Goal: Transaction & Acquisition: Purchase product/service

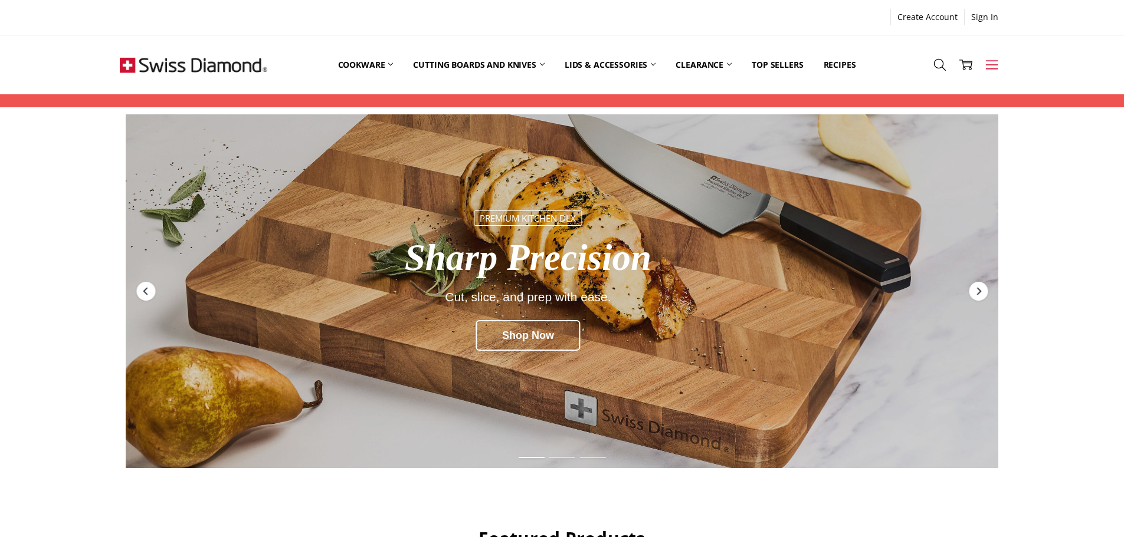
click at [990, 63] on icon at bounding box center [991, 64] width 13 height 13
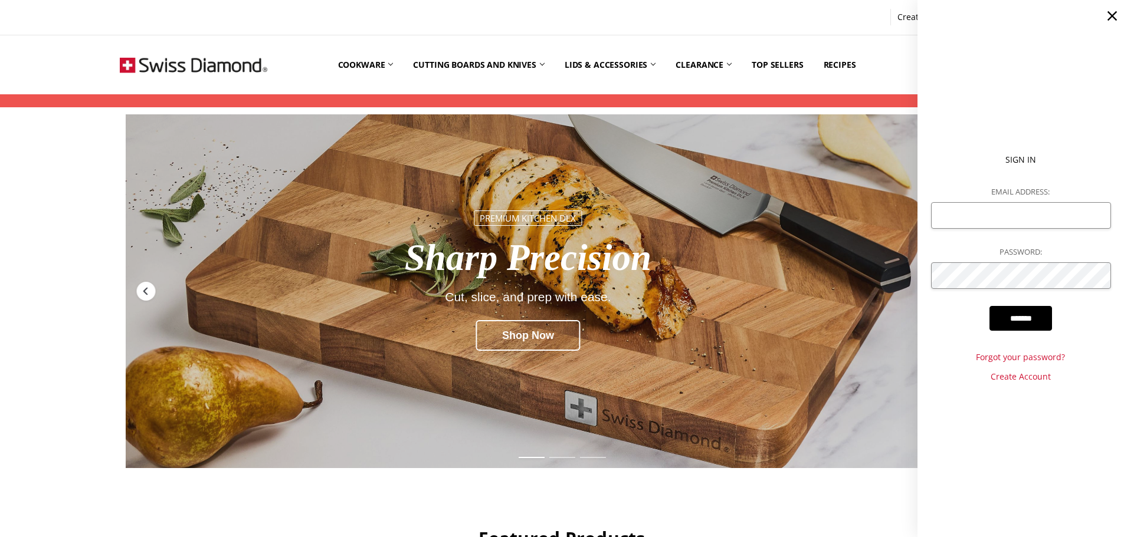
click at [885, 143] on div "Redirect to https://swissdiamond.com.au/cutting-boards-and-knives/" at bounding box center [562, 291] width 873 height 354
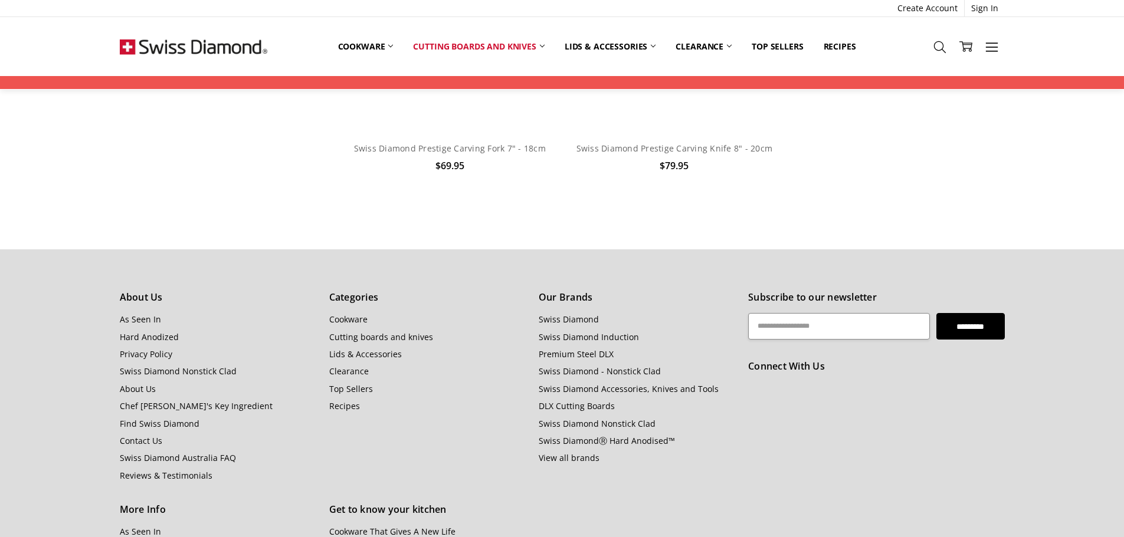
scroll to position [1239, 0]
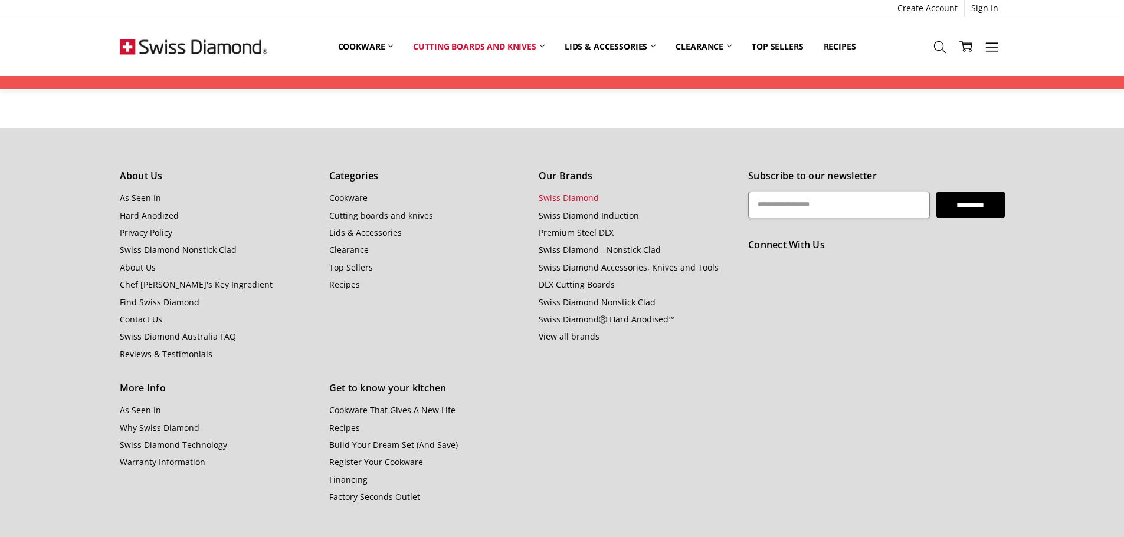
click at [578, 199] on link "Swiss Diamond" at bounding box center [569, 197] width 60 height 11
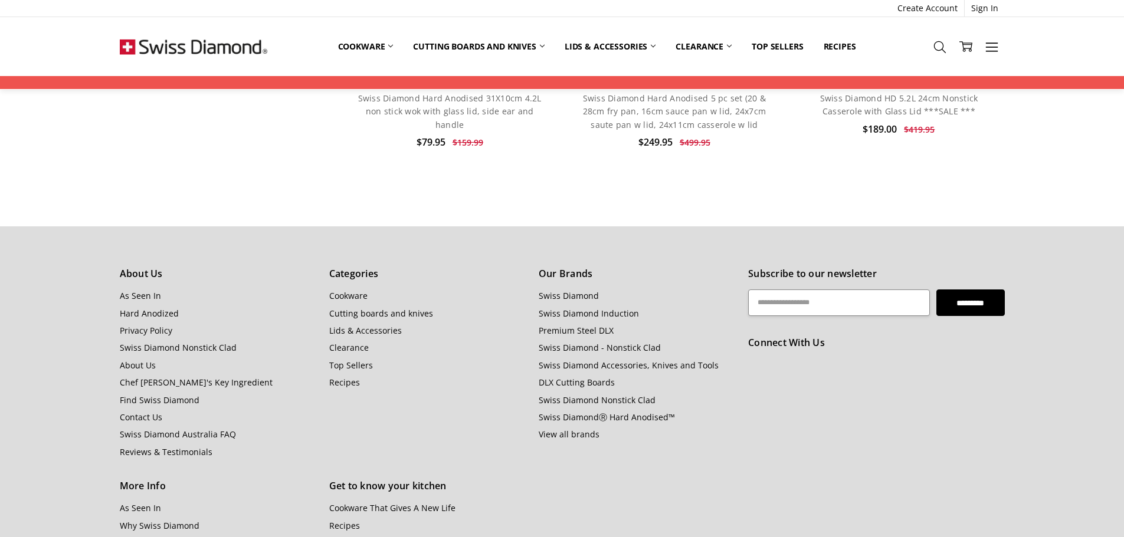
scroll to position [2486, 0]
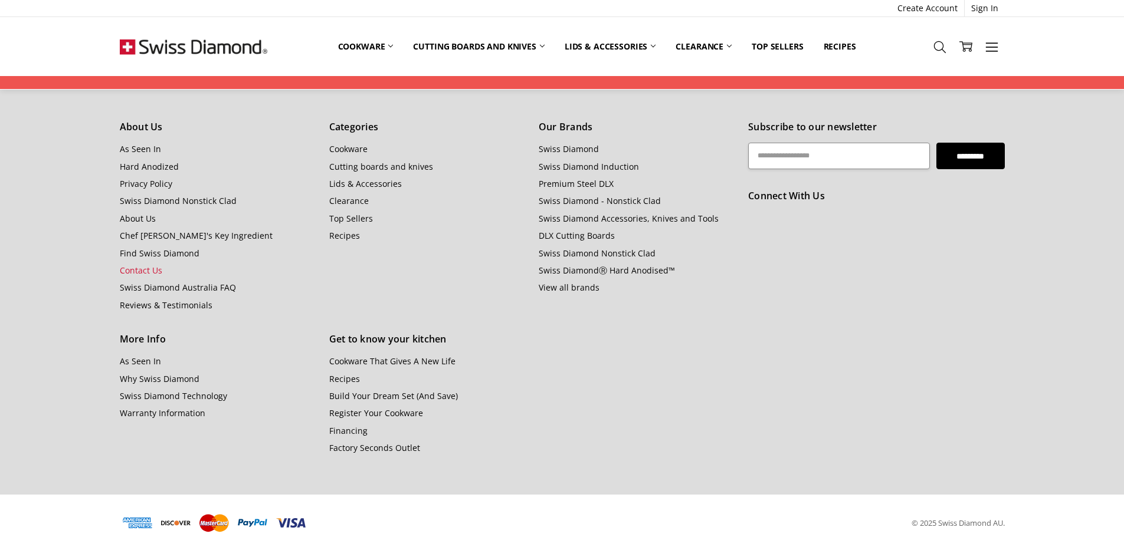
click at [142, 265] on link "Contact Us" at bounding box center [141, 270] width 42 height 11
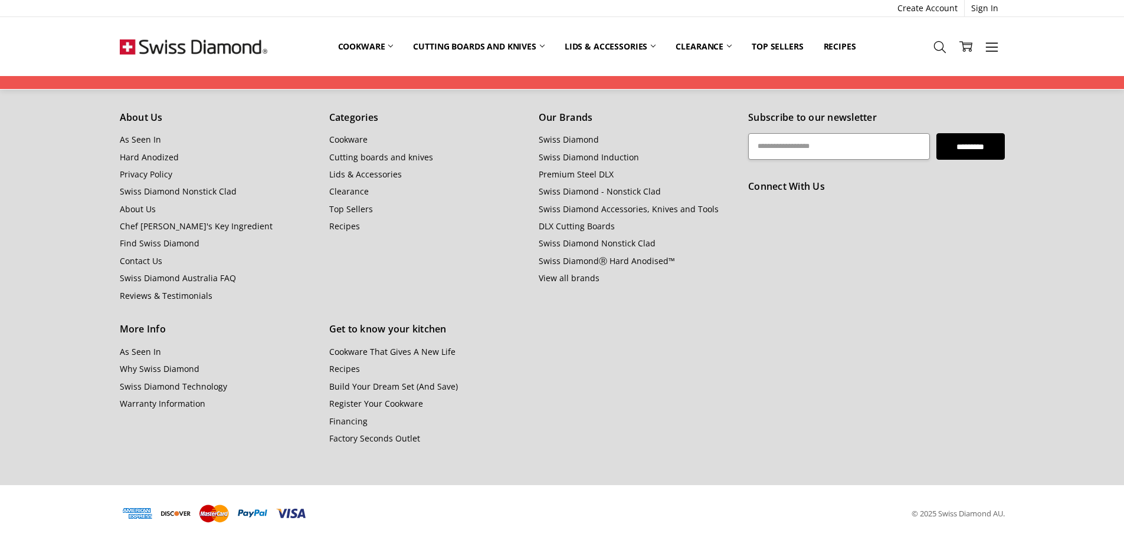
scroll to position [642, 0]
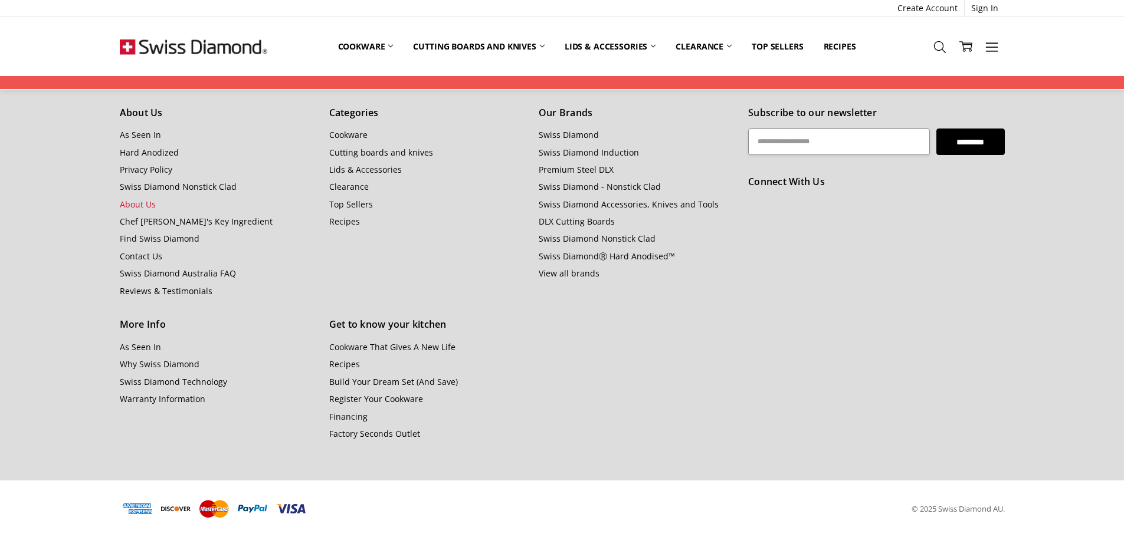
click at [142, 205] on link "About Us" at bounding box center [138, 204] width 36 height 11
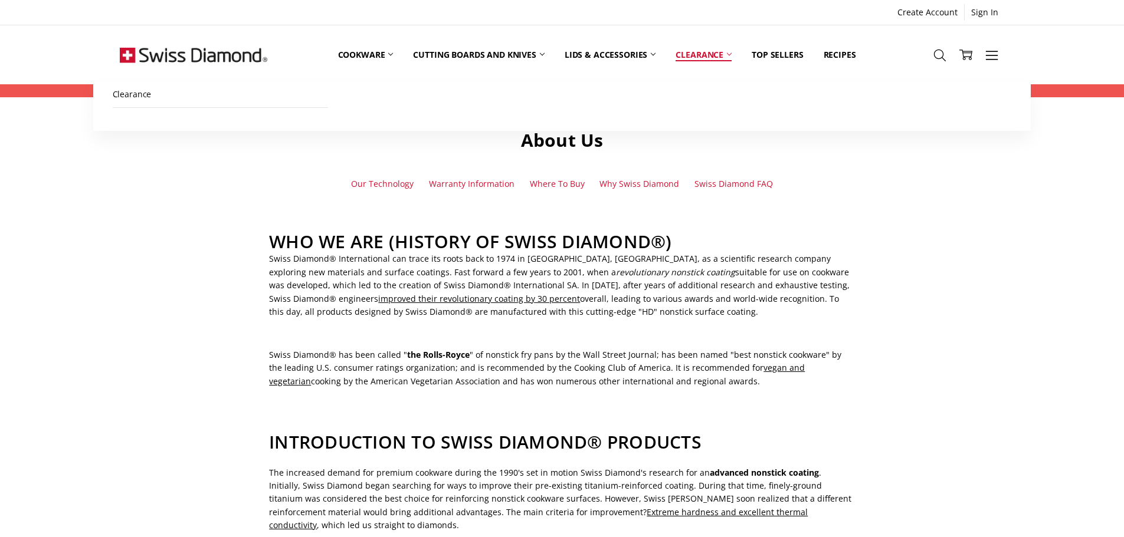
click at [710, 56] on link "Clearance" at bounding box center [703, 54] width 76 height 53
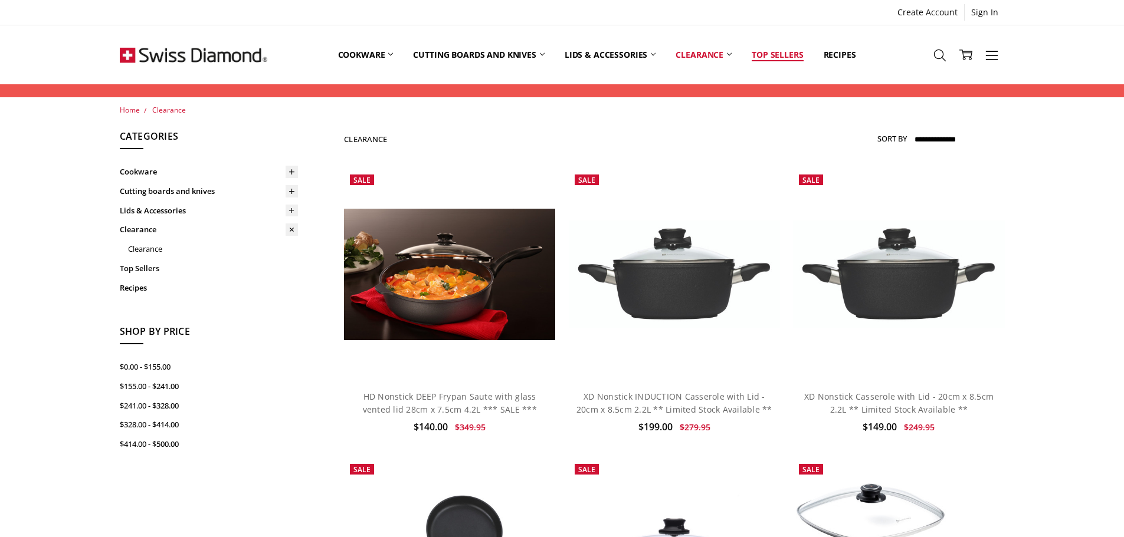
click at [778, 53] on link "Top Sellers" at bounding box center [777, 54] width 71 height 53
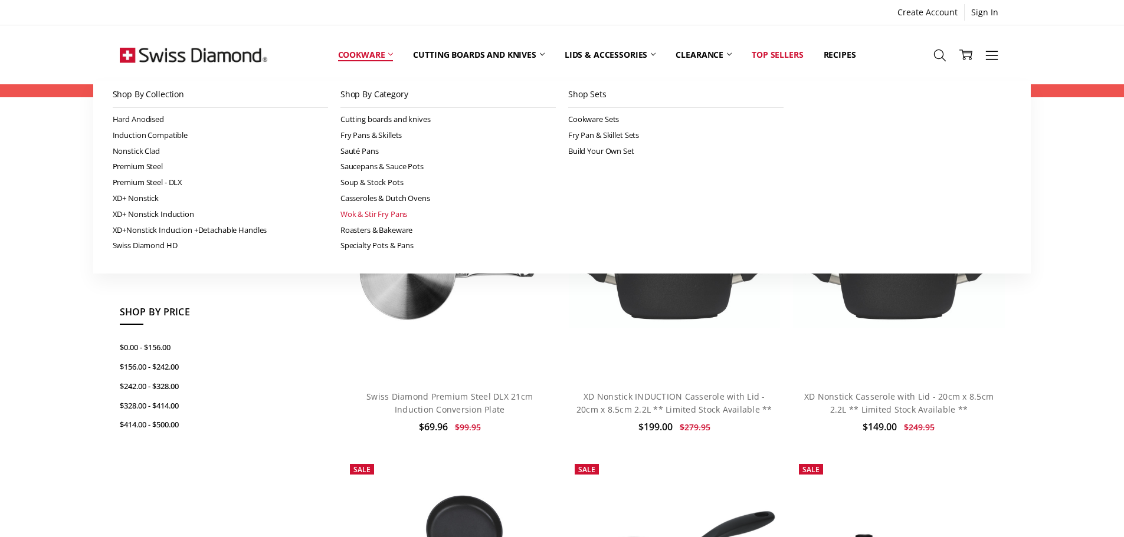
click at [349, 214] on link "Wok & Stir Fry Pans" at bounding box center [447, 214] width 215 height 16
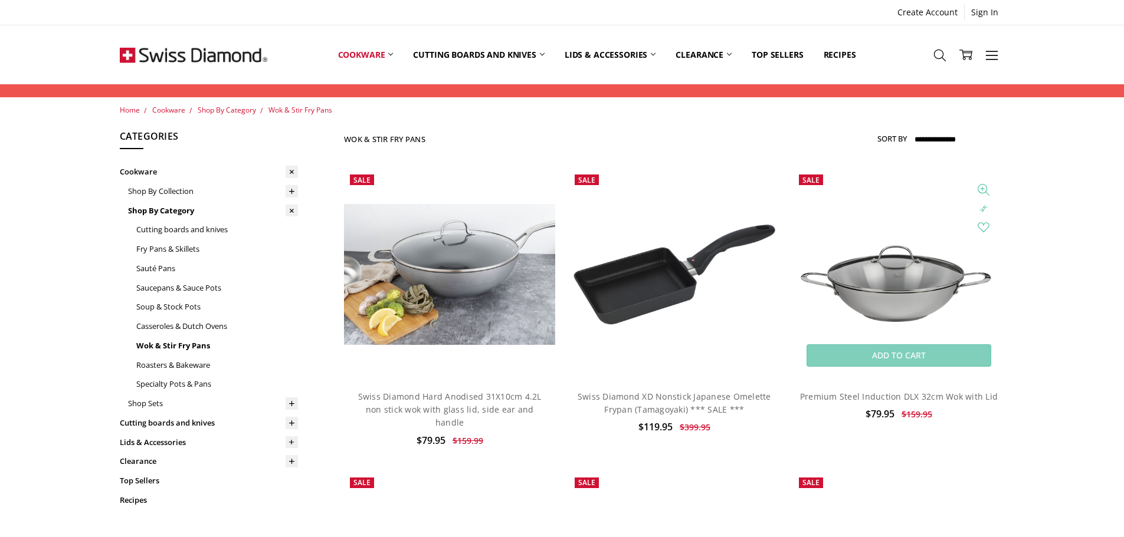
click at [917, 291] on img at bounding box center [898, 274] width 211 height 141
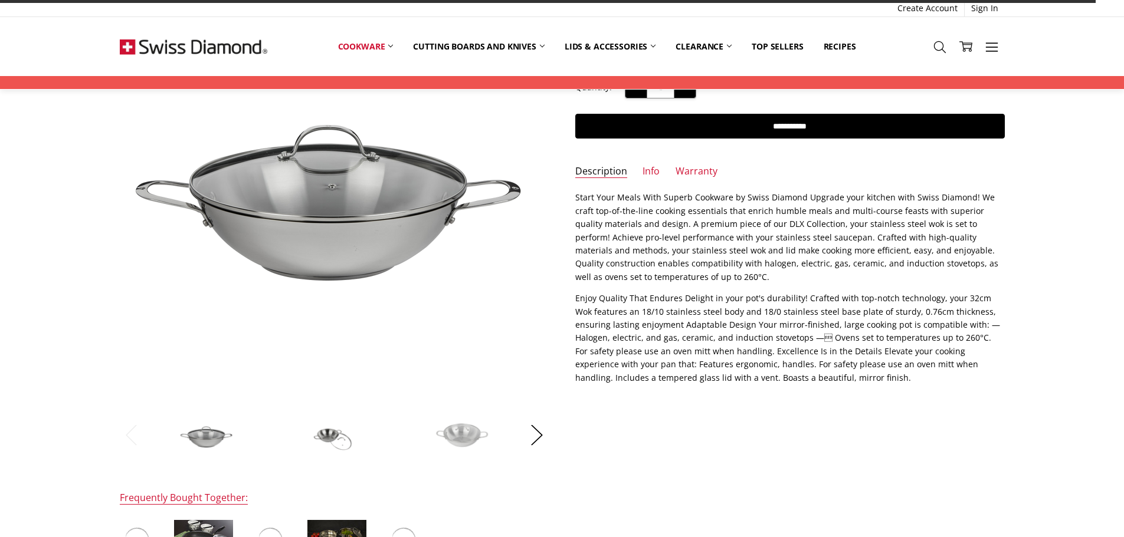
scroll to position [177, 0]
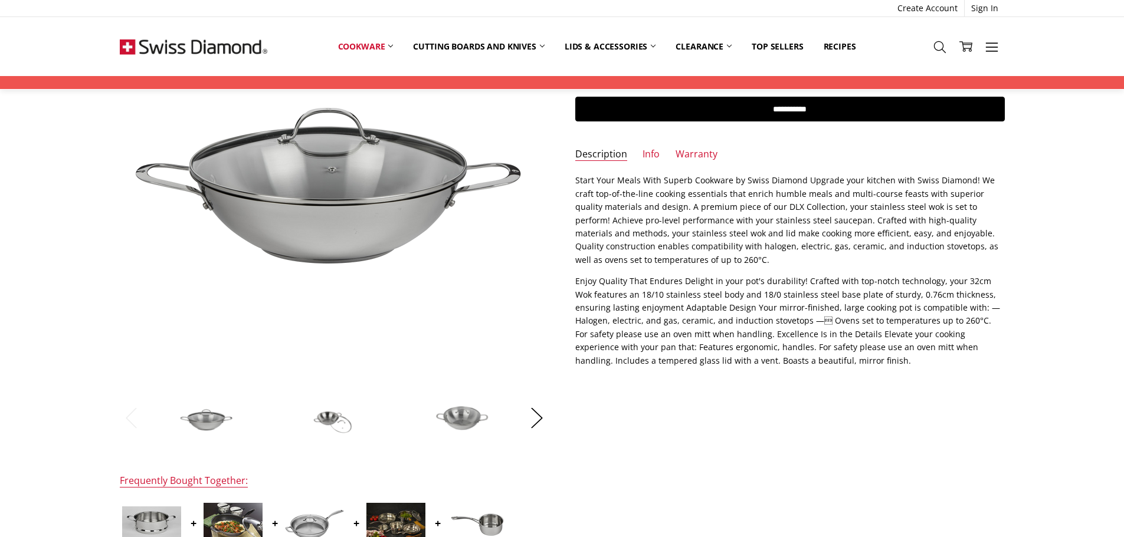
drag, startPoint x: 335, startPoint y: 420, endPoint x: 361, endPoint y: 405, distance: 30.7
click at [335, 420] on img at bounding box center [334, 418] width 59 height 40
click at [458, 424] on img at bounding box center [461, 418] width 59 height 40
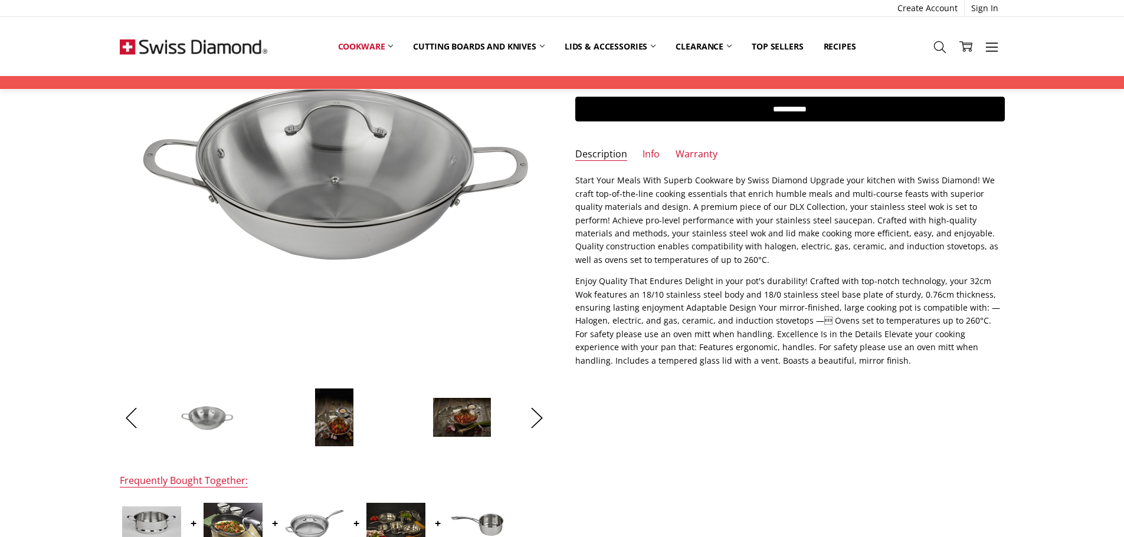
click at [334, 422] on img at bounding box center [334, 417] width 40 height 59
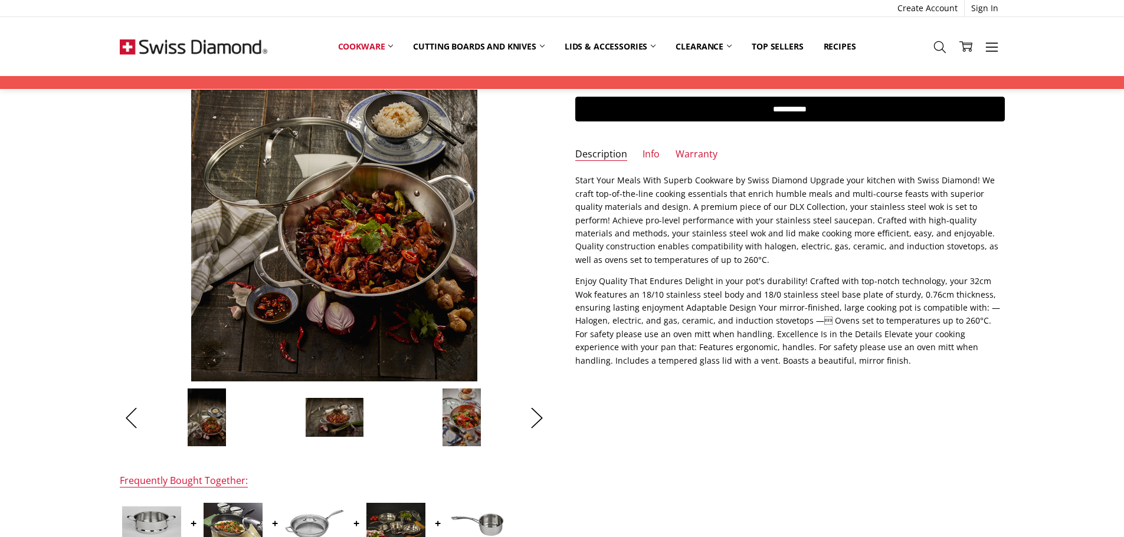
click at [213, 421] on img at bounding box center [207, 417] width 40 height 59
click at [471, 411] on img at bounding box center [462, 417] width 40 height 59
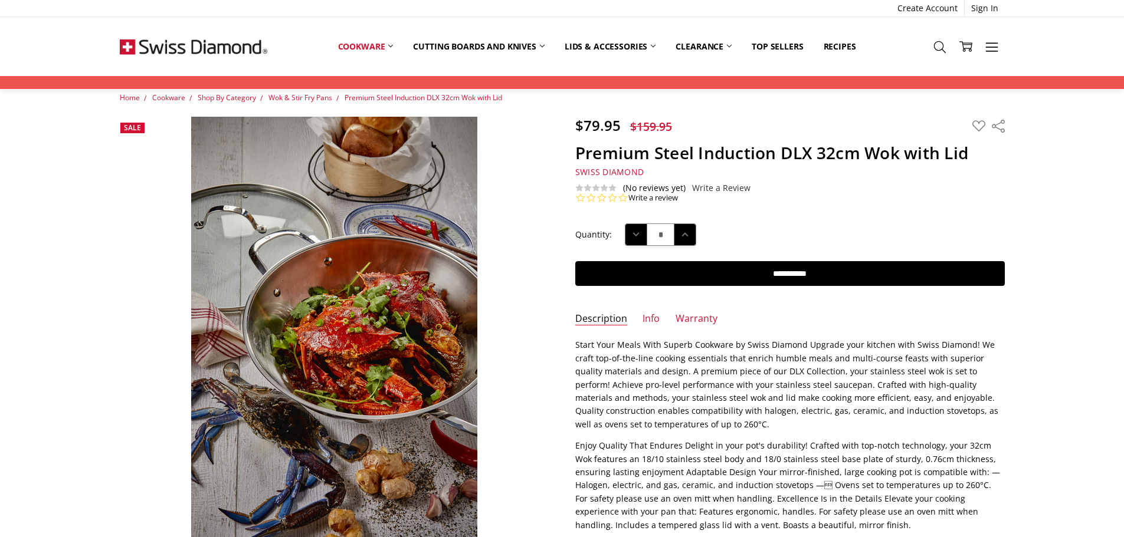
scroll to position [0, 0]
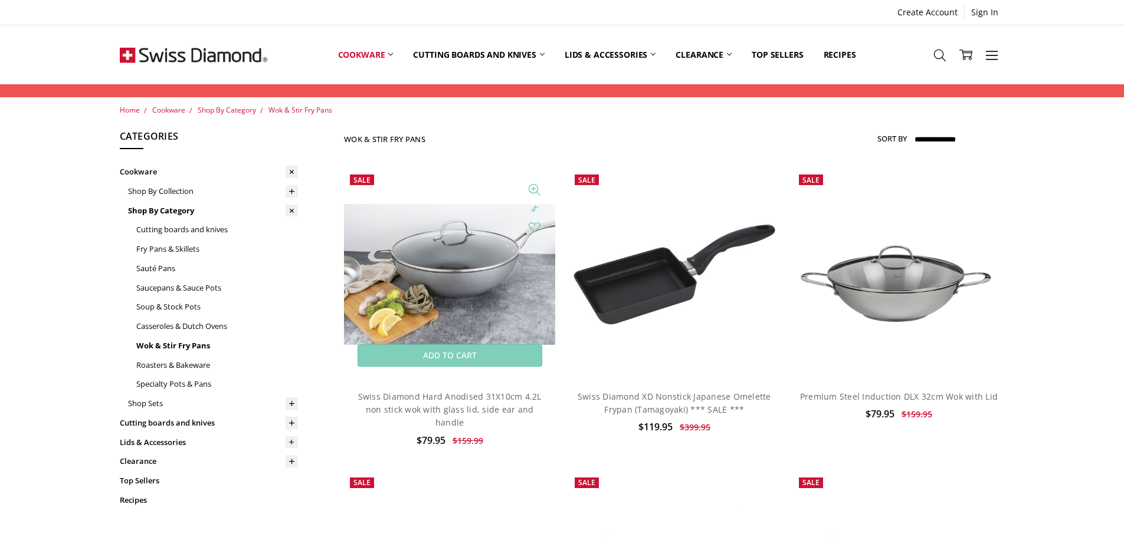
click at [435, 284] on img at bounding box center [449, 274] width 211 height 141
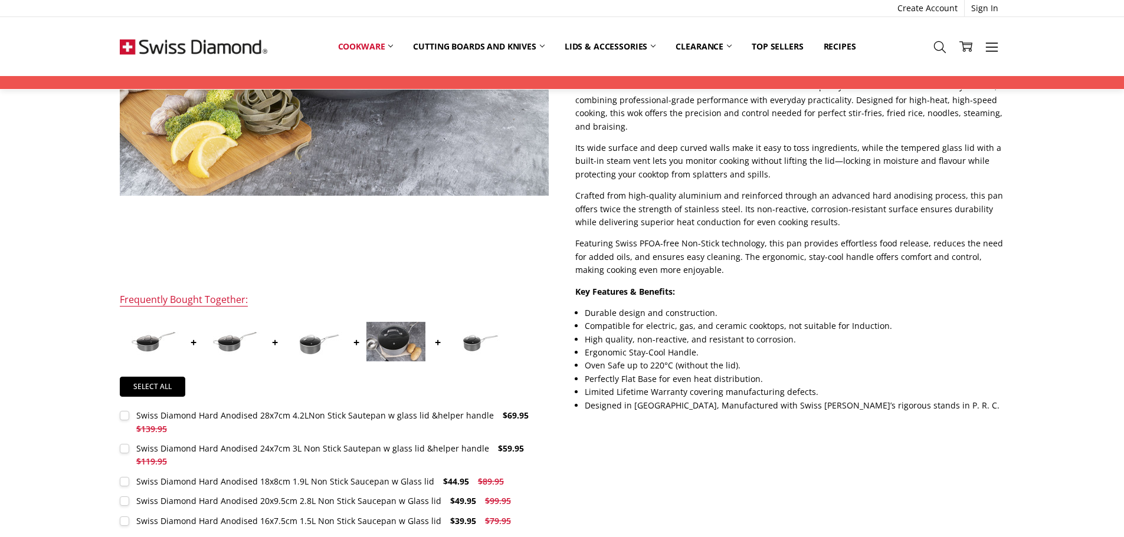
scroll to position [295, 0]
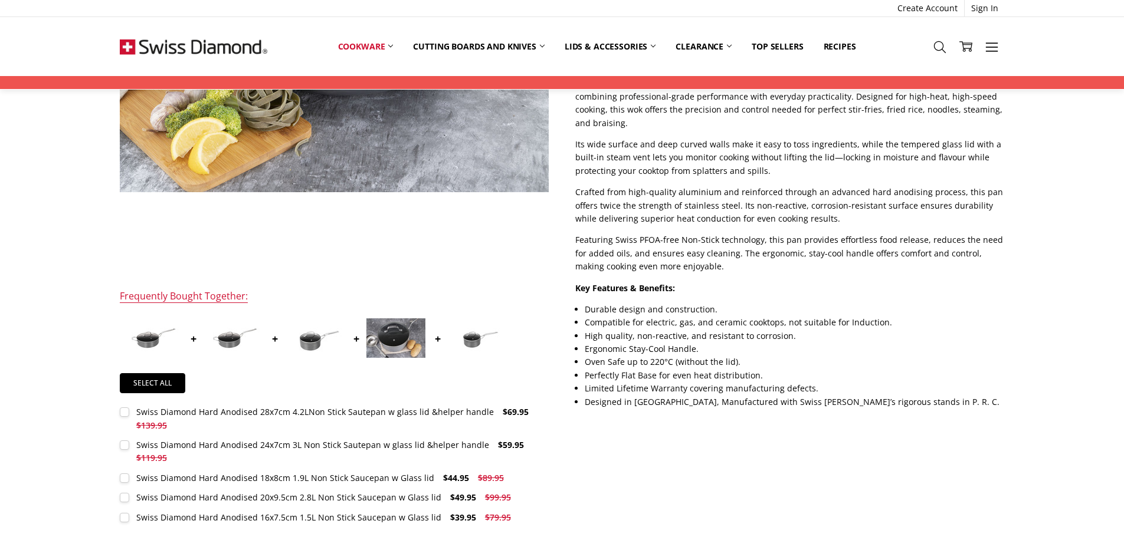
click at [396, 336] on img at bounding box center [395, 339] width 59 height 40
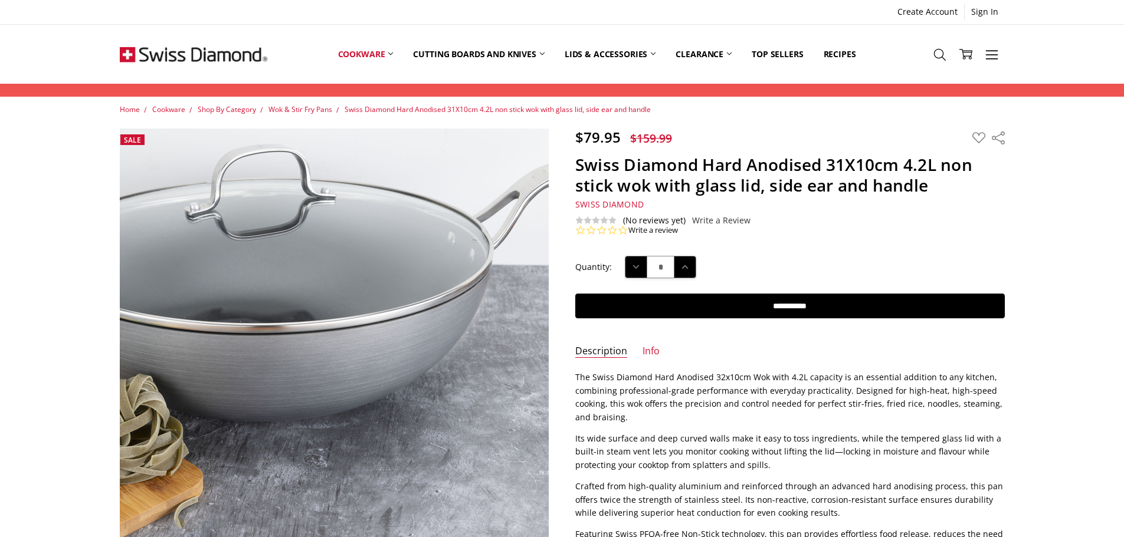
scroll to position [0, 0]
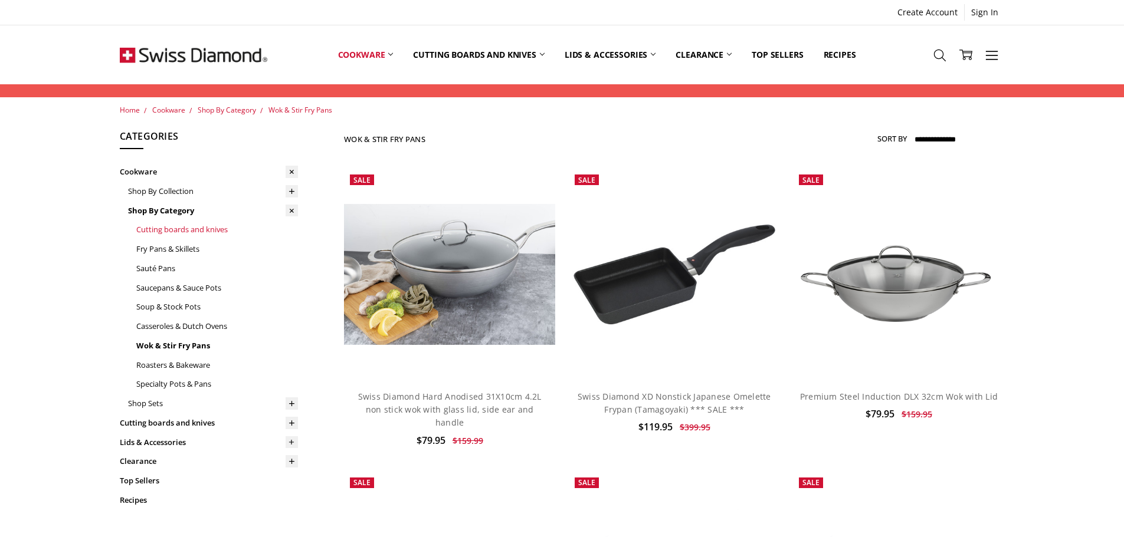
click at [205, 229] on link "Cutting boards and knives" at bounding box center [217, 229] width 162 height 19
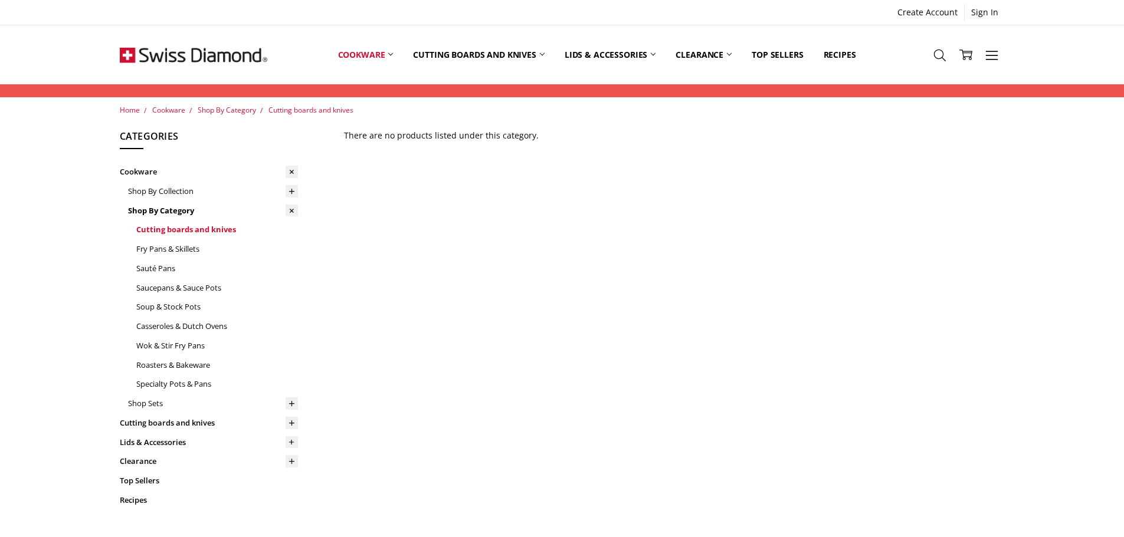
click at [206, 230] on link "Cutting boards and knives" at bounding box center [217, 229] width 162 height 19
click at [173, 422] on link "Cutting boards and knives" at bounding box center [209, 423] width 178 height 19
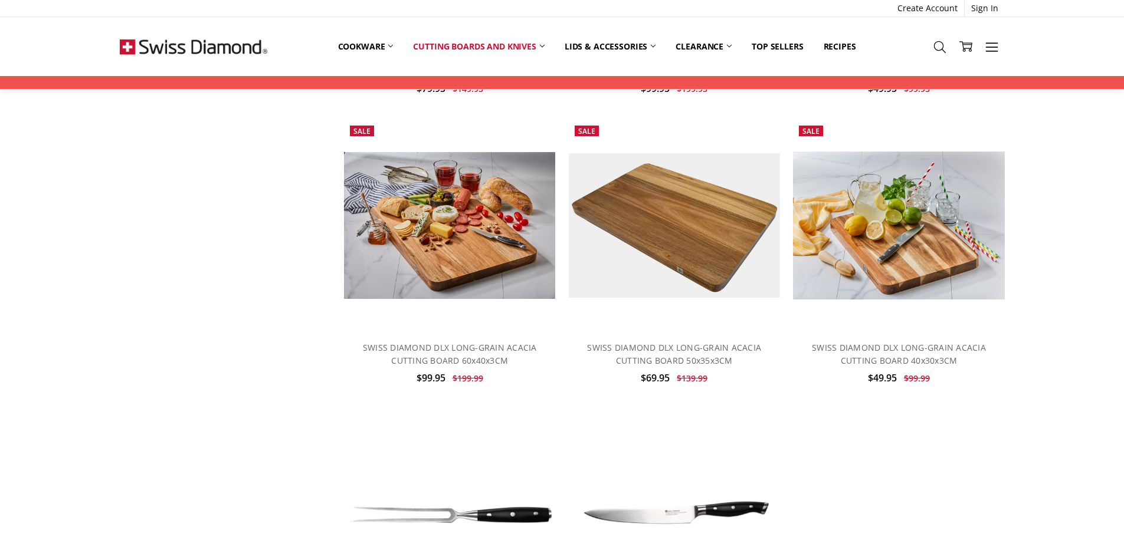
scroll to position [649, 0]
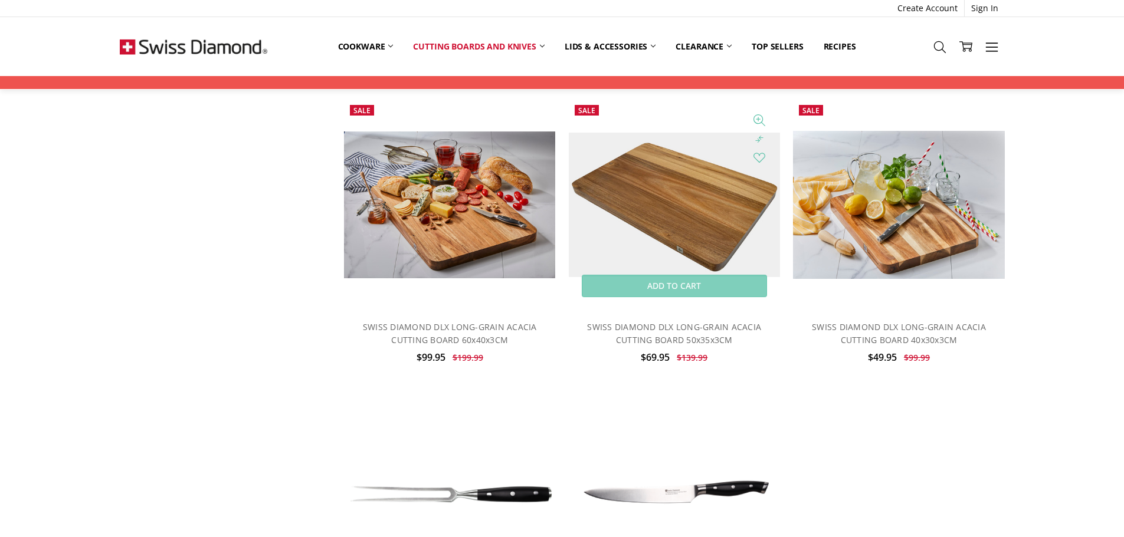
click at [683, 218] on img at bounding box center [674, 205] width 211 height 145
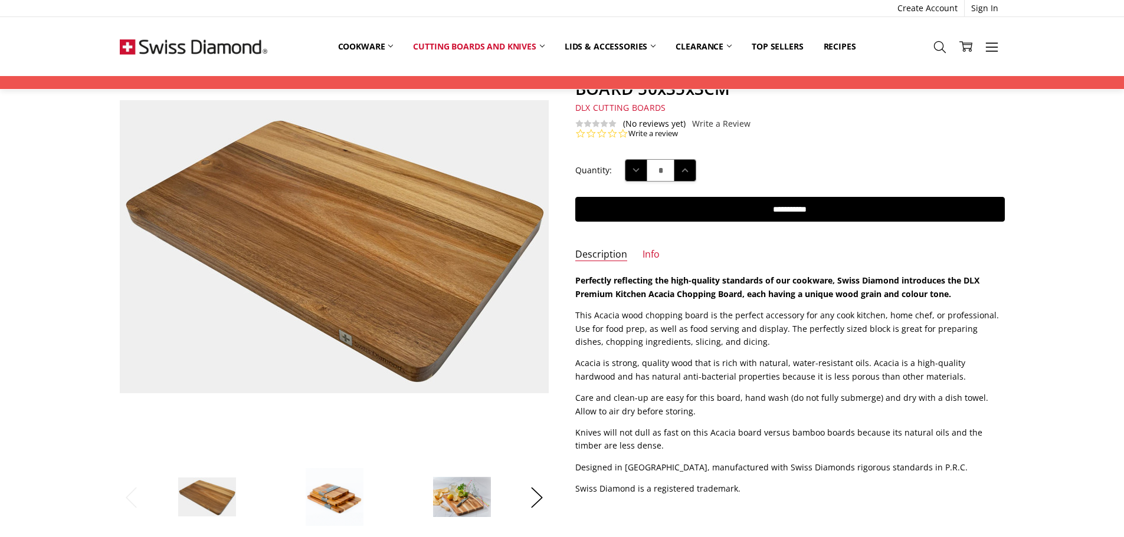
scroll to position [118, 0]
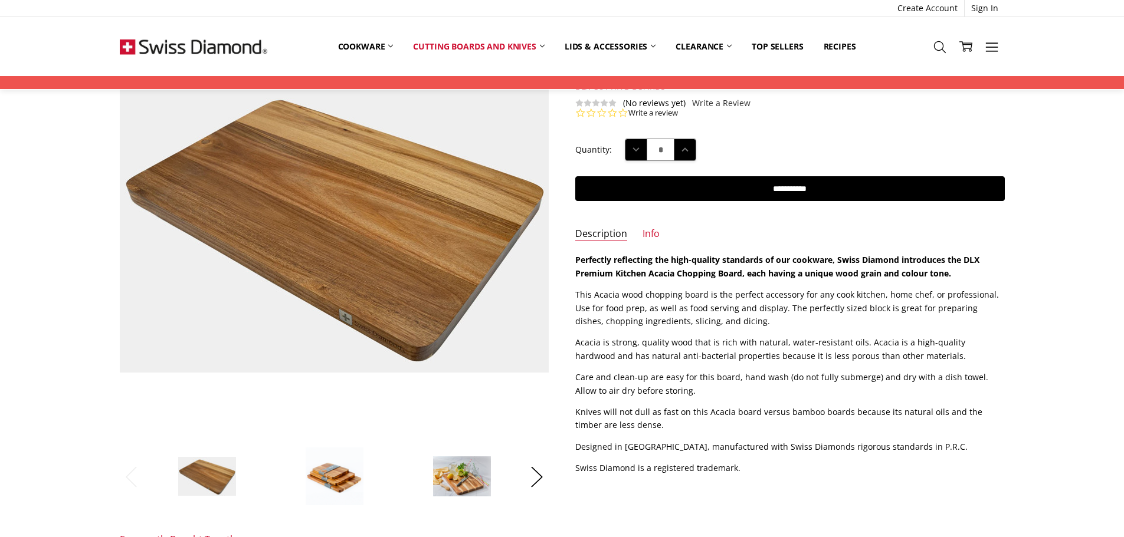
click at [328, 470] on img at bounding box center [334, 476] width 59 height 59
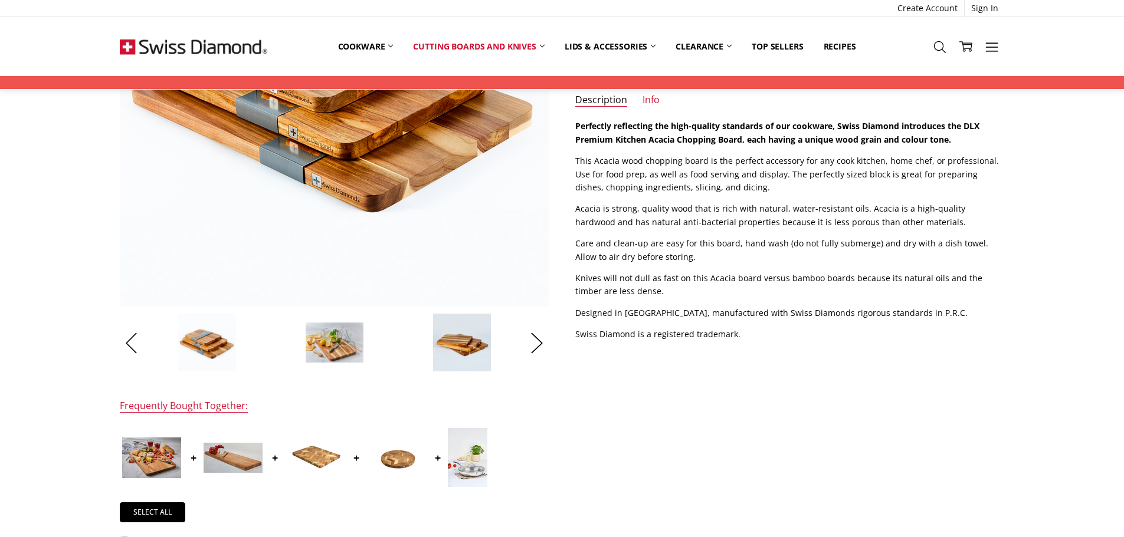
scroll to position [295, 0]
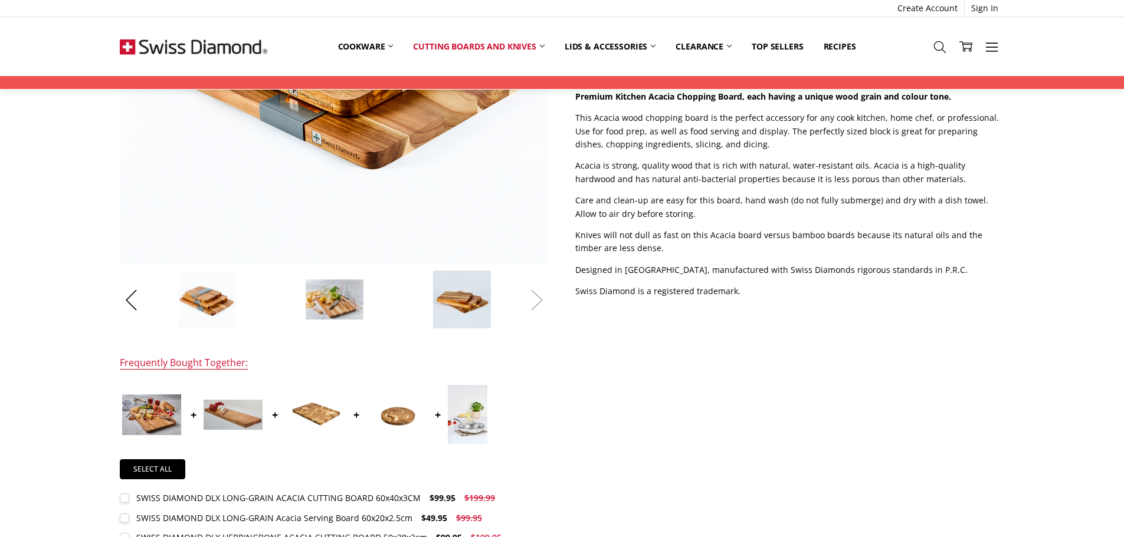
click at [532, 306] on button "Next" at bounding box center [537, 300] width 24 height 36
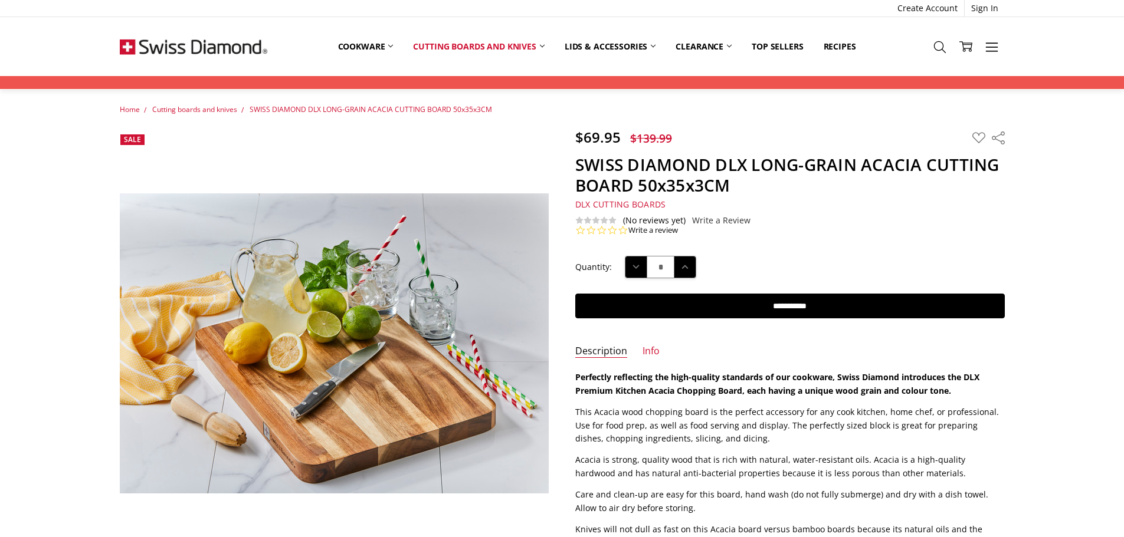
scroll to position [0, 0]
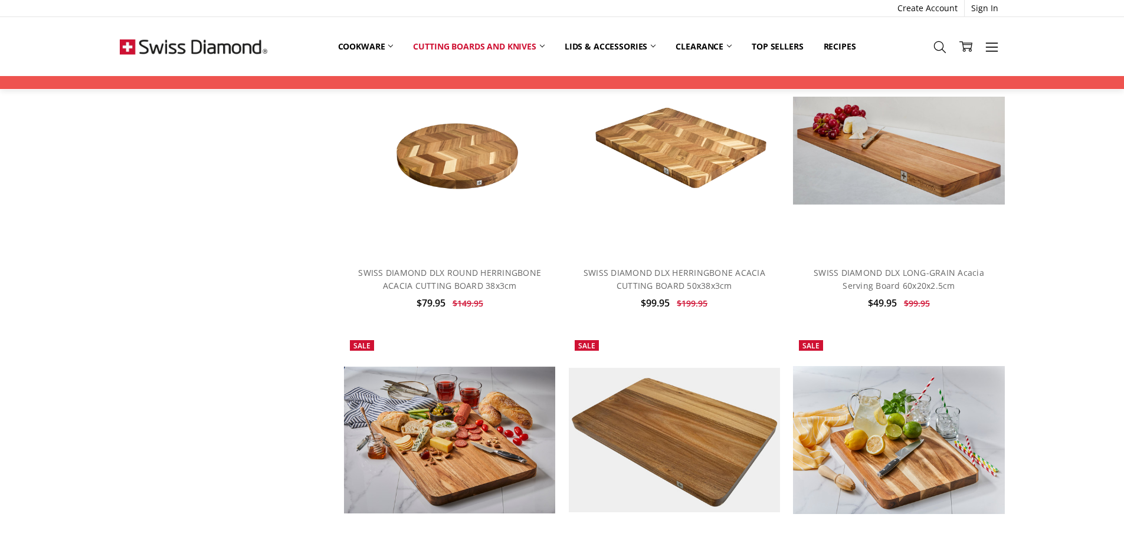
scroll to position [413, 0]
